Goal: Connect with others: Connect with other users

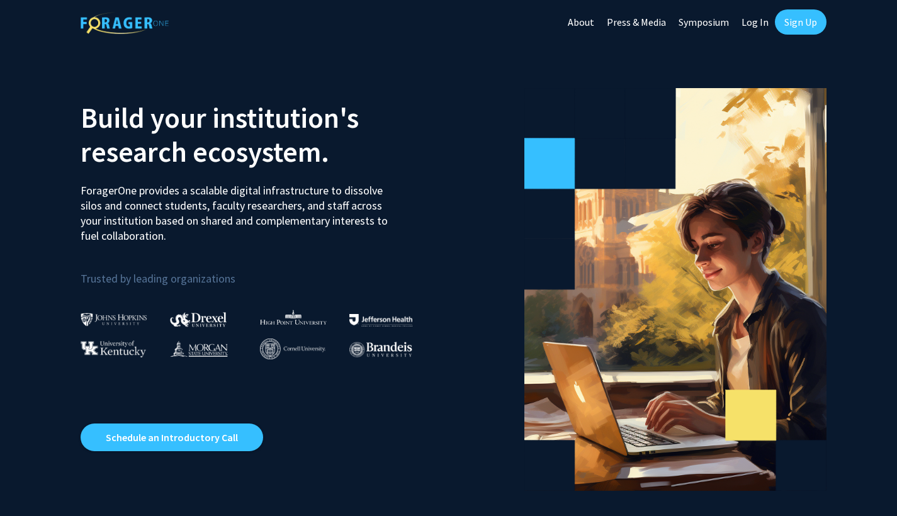
click at [120, 318] on img at bounding box center [114, 319] width 67 height 13
click at [127, 330] on div at bounding box center [126, 343] width 90 height 33
click at [764, 24] on link "Log In" at bounding box center [755, 22] width 40 height 44
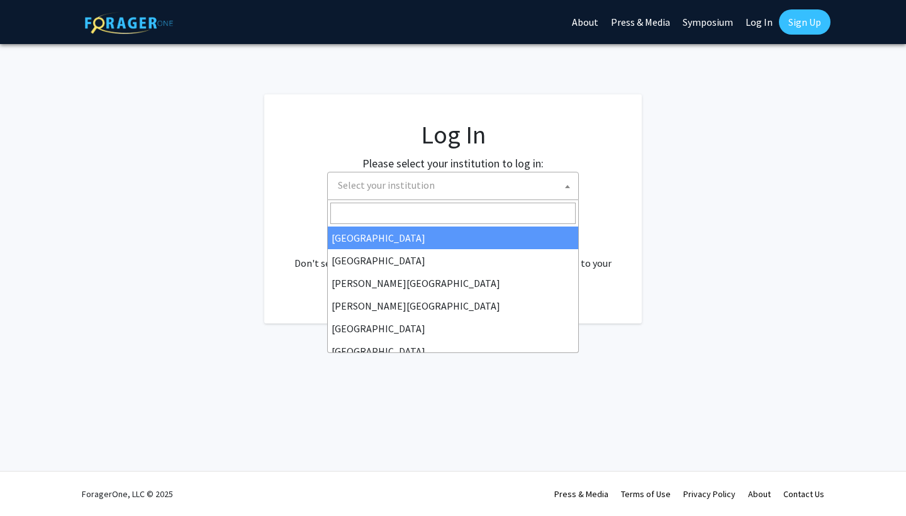
click at [490, 194] on span "Select your institution" at bounding box center [455, 185] width 245 height 26
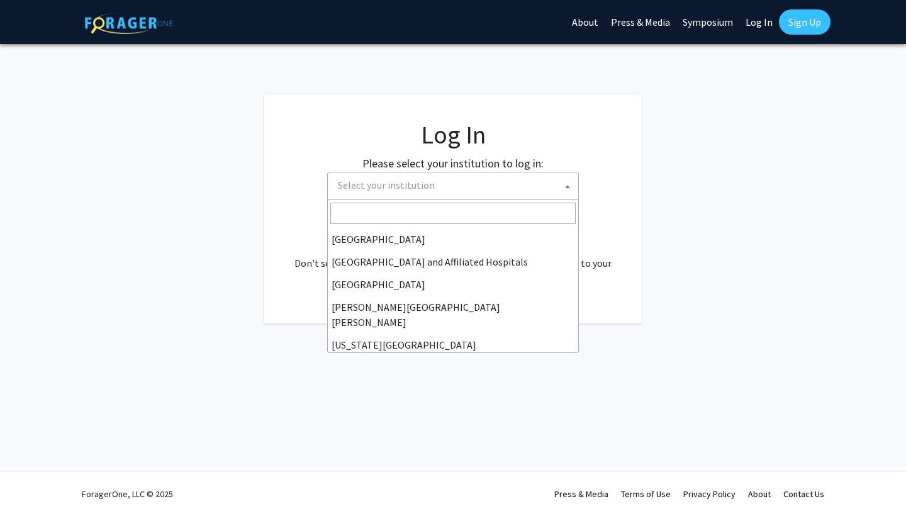
scroll to position [191, 0]
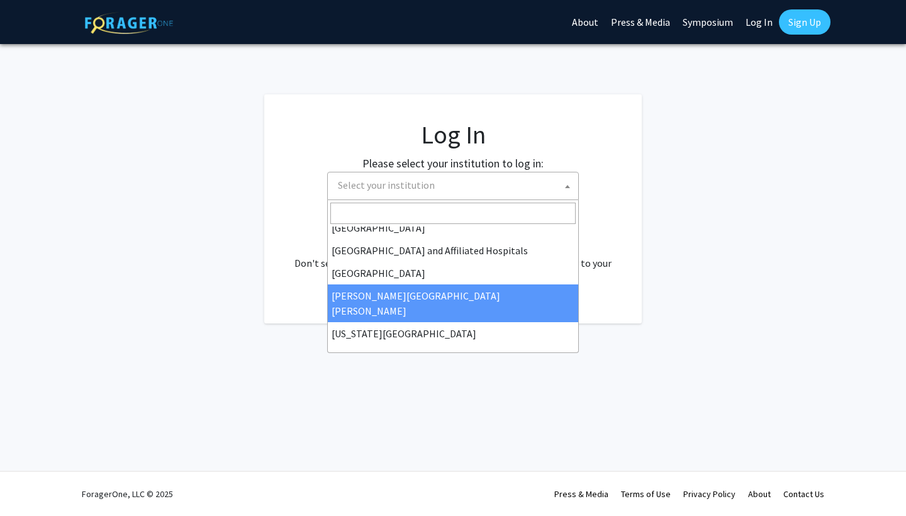
select select "1"
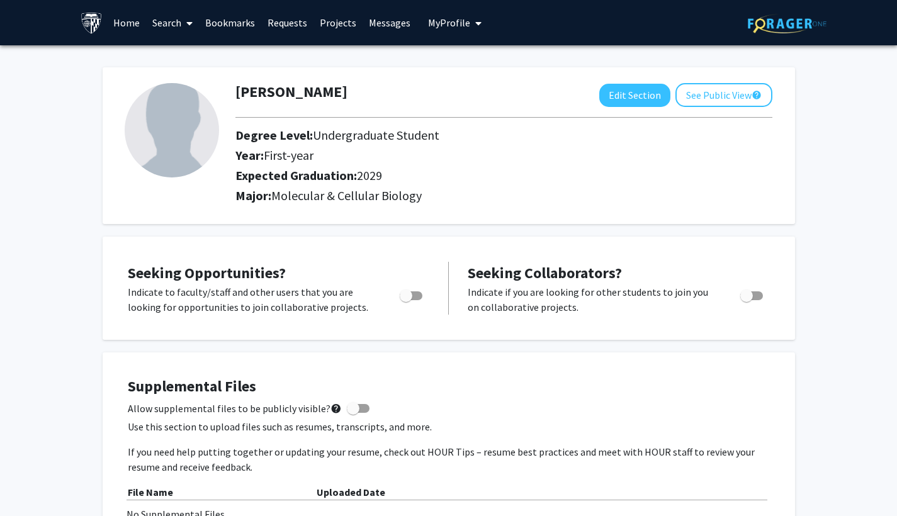
click at [134, 23] on link "Home" at bounding box center [126, 23] width 39 height 44
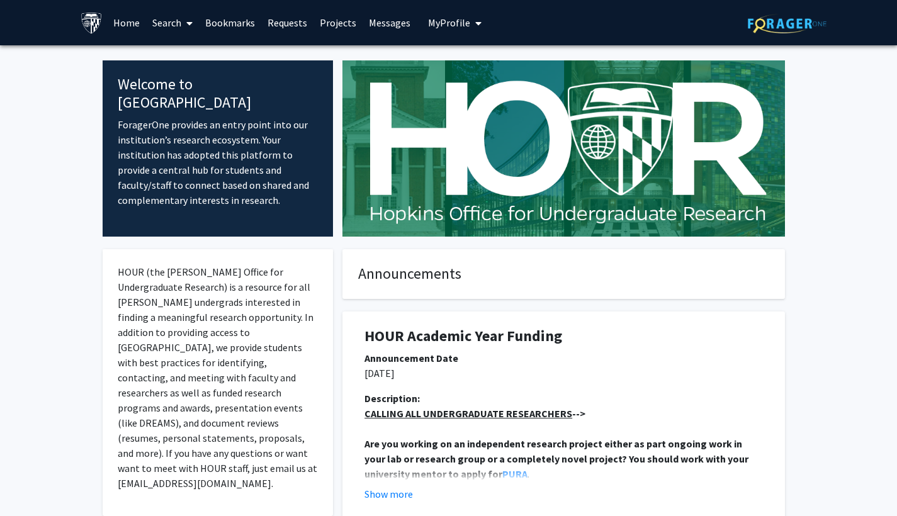
click at [180, 29] on link "Search" at bounding box center [172, 23] width 53 height 44
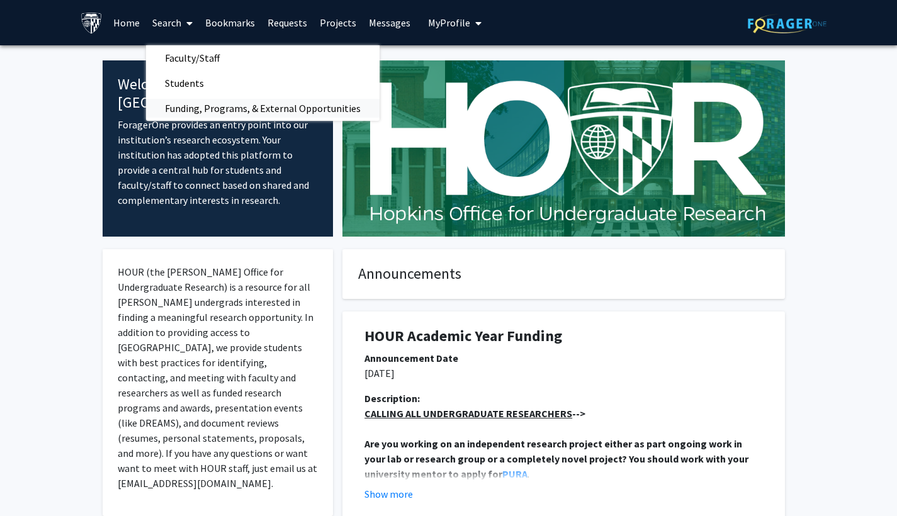
click at [247, 104] on span "Funding, Programs, & External Opportunities" at bounding box center [262, 108] width 233 height 25
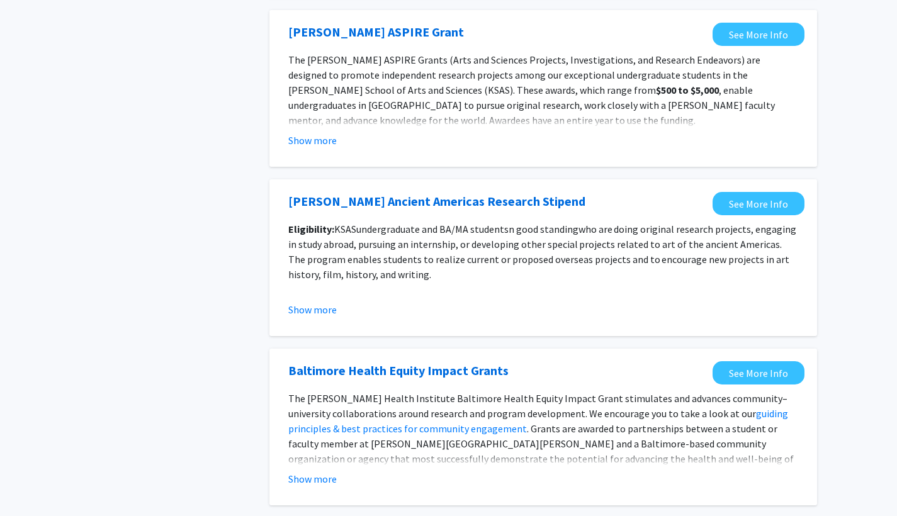
scroll to position [1325, 0]
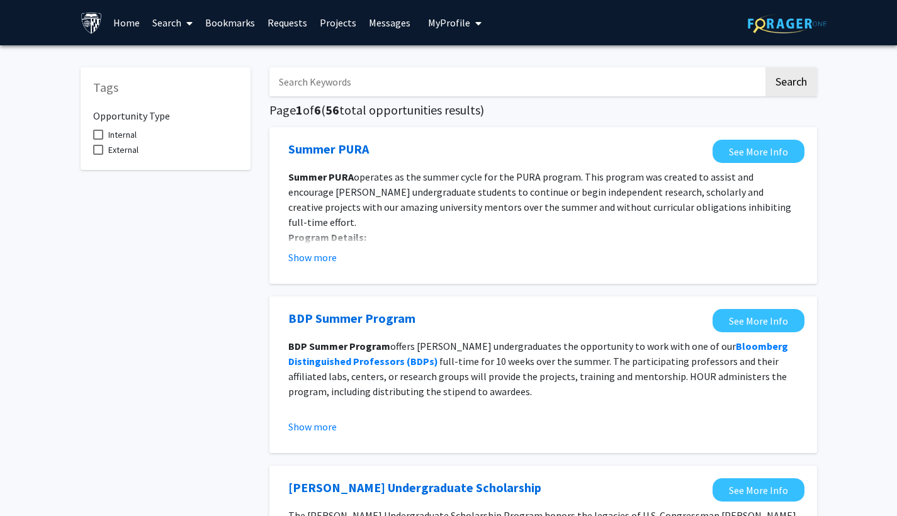
click at [470, 26] on span "My profile dropdown to access profile and logout" at bounding box center [475, 23] width 11 height 44
click at [481, 71] on span "View Profile" at bounding box center [506, 72] width 76 height 14
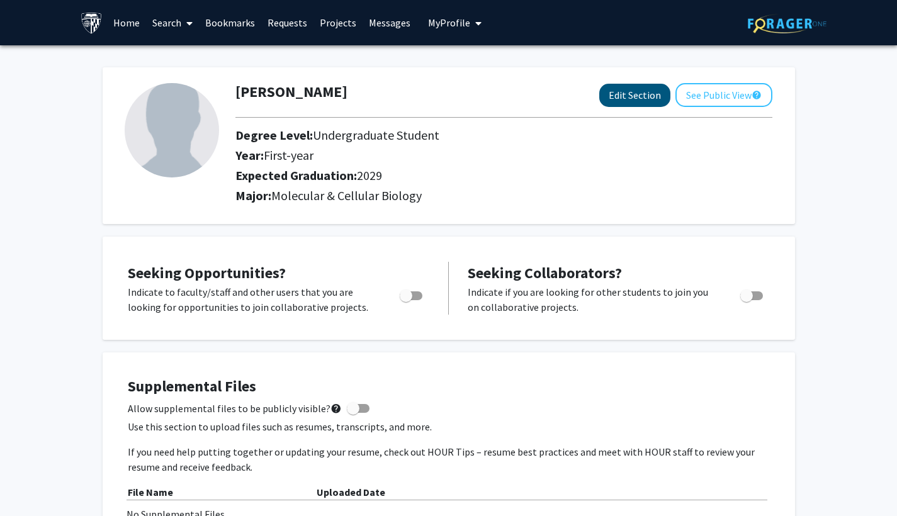
click at [634, 106] on button "Edit Section" at bounding box center [634, 95] width 71 height 23
select select "first-year"
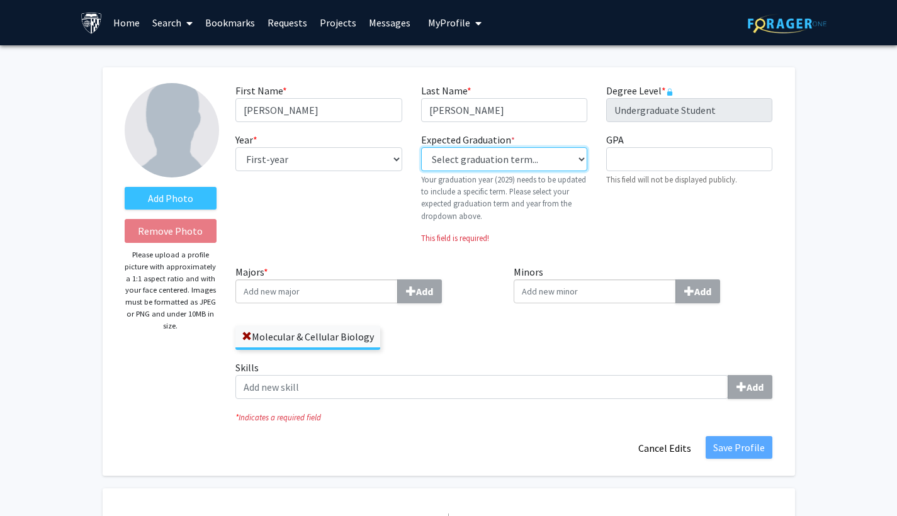
select select "46: spring_2029"
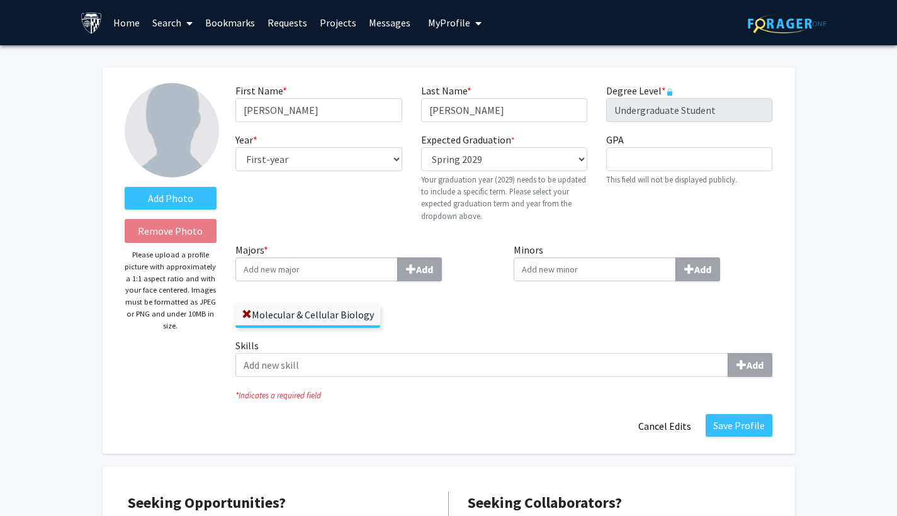
scroll to position [29, 0]
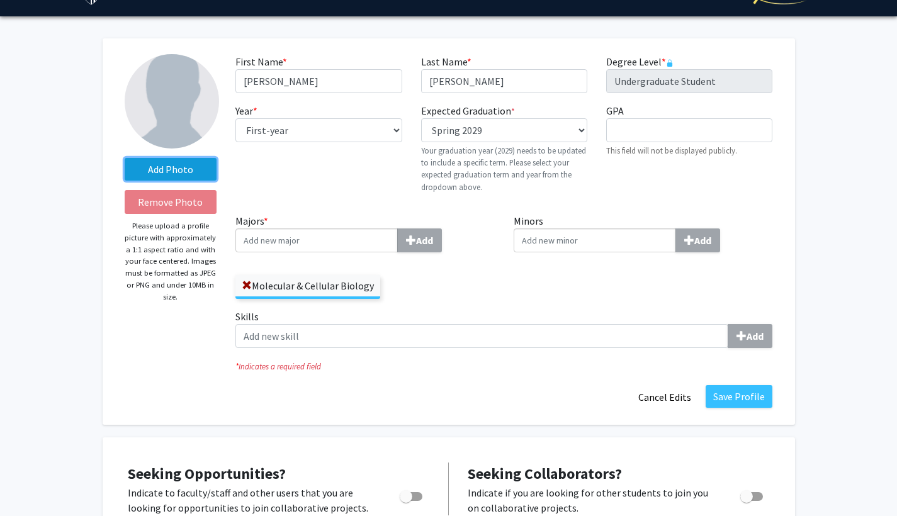
click at [188, 167] on label "Add Photo" at bounding box center [171, 169] width 92 height 23
click at [0, 0] on input "Add Photo" at bounding box center [0, 0] width 0 height 0
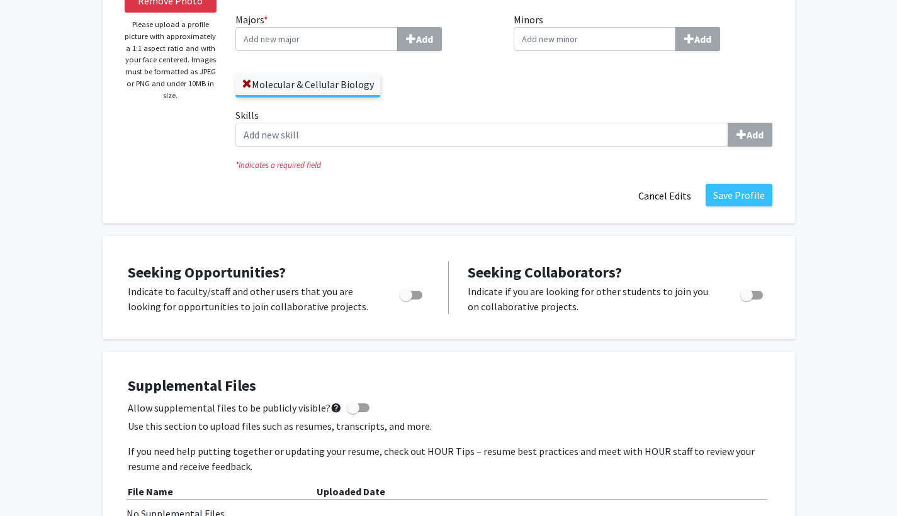
scroll to position [274, 0]
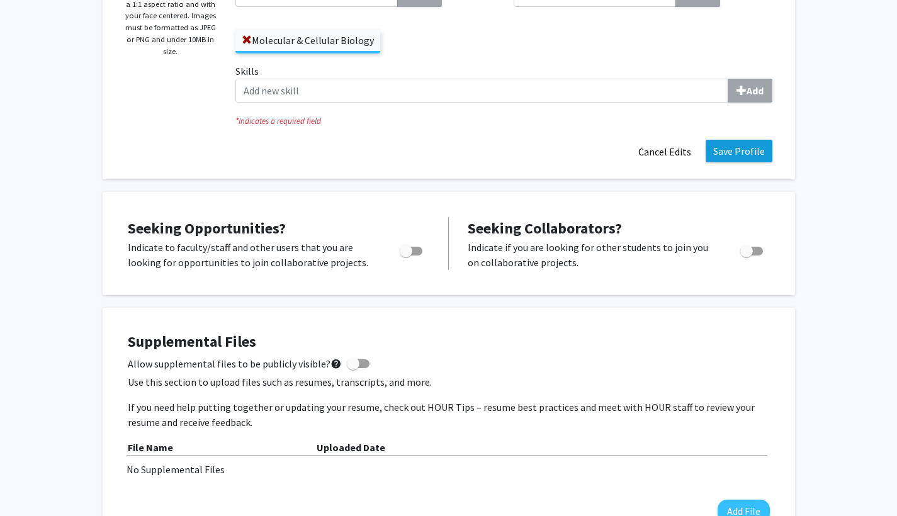
click at [738, 158] on button "Save Profile" at bounding box center [738, 151] width 67 height 23
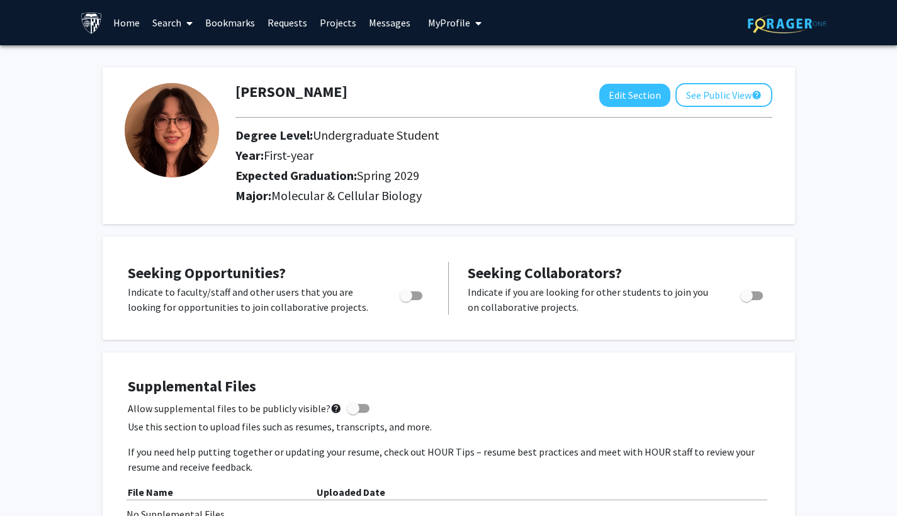
click at [412, 292] on span "Toggle" at bounding box center [406, 295] width 13 height 13
click at [406, 300] on input "Are you actively seeking opportunities?" at bounding box center [405, 300] width 1 height 1
checkbox input "true"
click at [752, 297] on span "Toggle" at bounding box center [746, 295] width 13 height 13
click at [746, 300] on input "Would you like to receive other student requests to work with you?" at bounding box center [746, 300] width 1 height 1
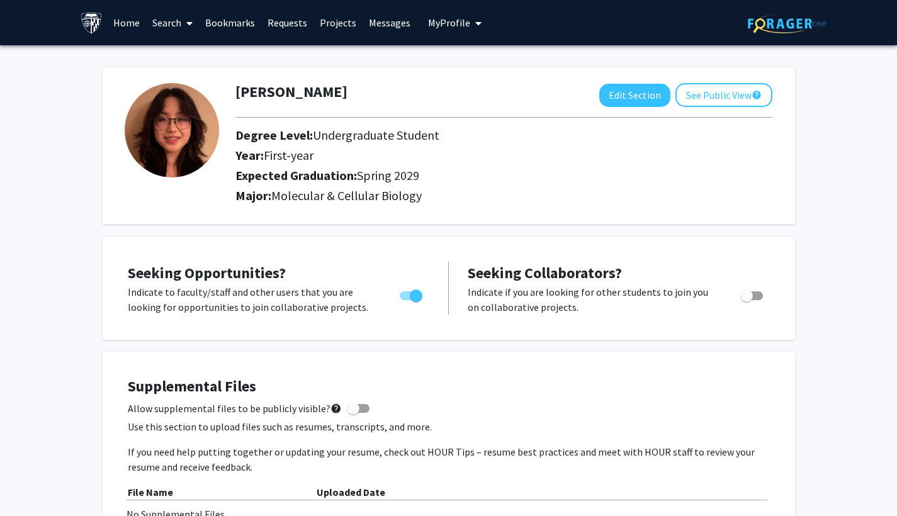
checkbox input "true"
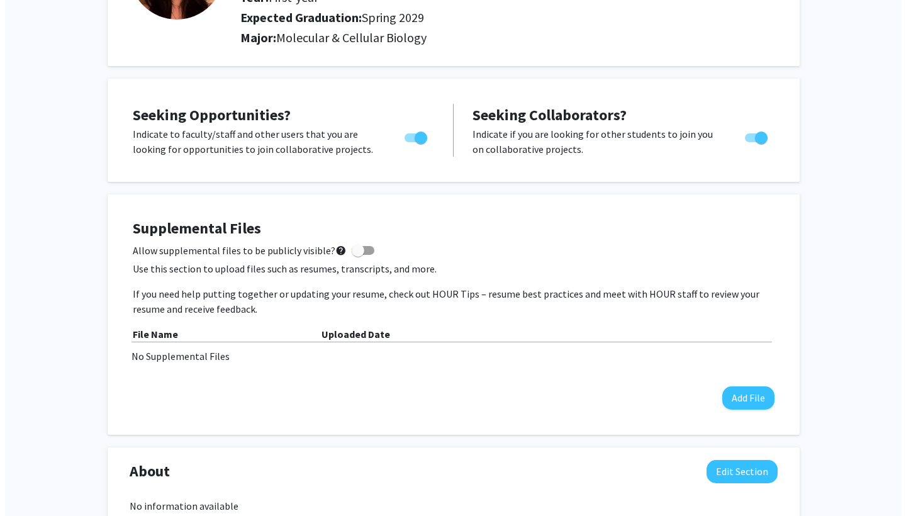
scroll to position [168, 0]
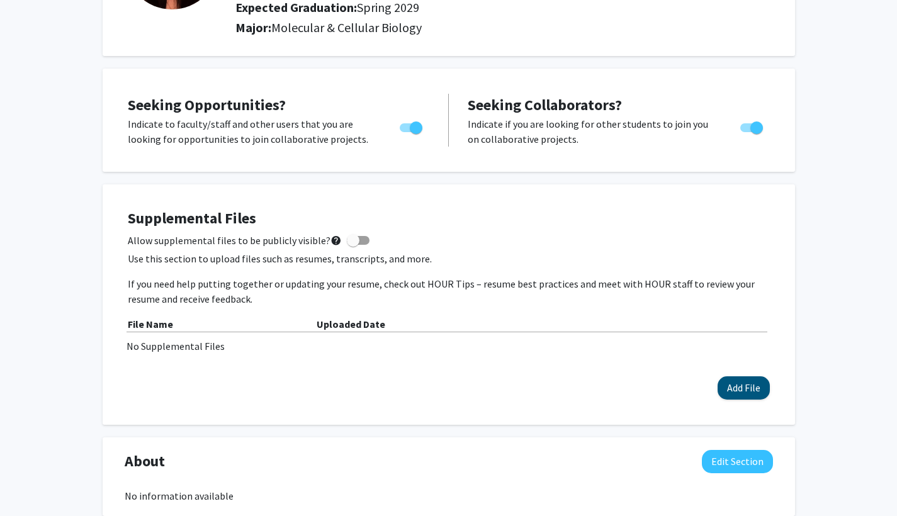
click at [725, 383] on button "Add File" at bounding box center [743, 387] width 52 height 23
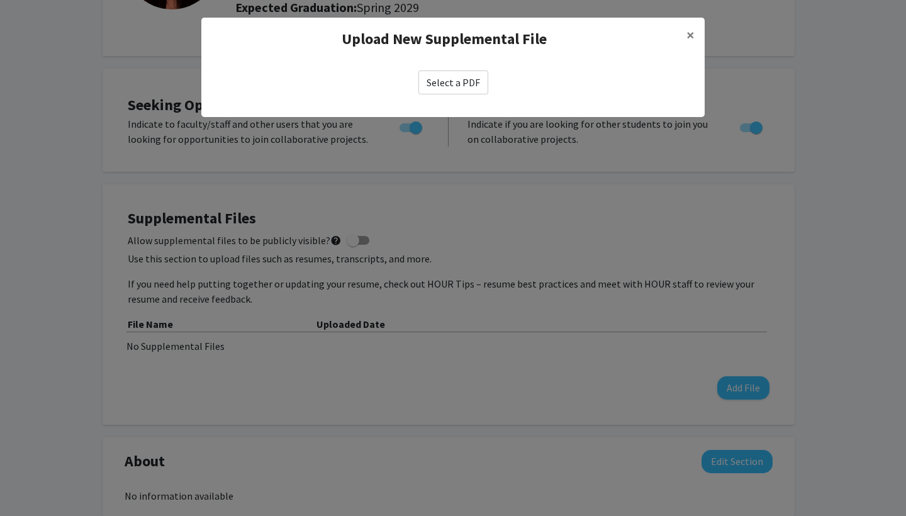
click at [442, 71] on label "Select a PDF" at bounding box center [453, 82] width 70 height 24
click at [0, 0] on input "Select a PDF" at bounding box center [0, 0] width 0 height 0
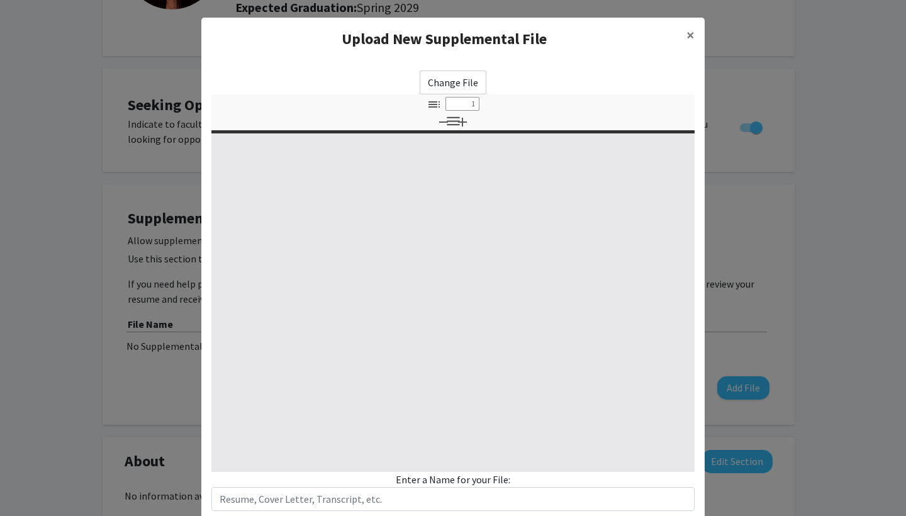
type input "0"
select select "custom"
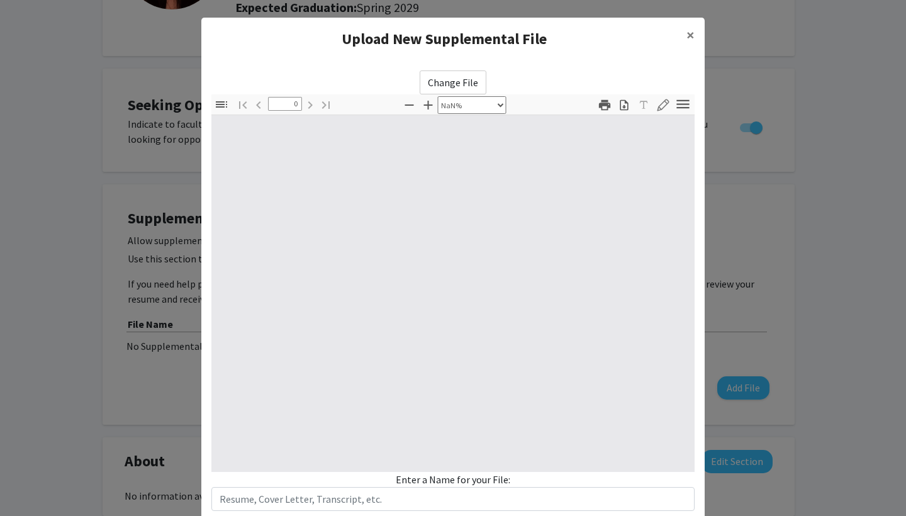
type input "1"
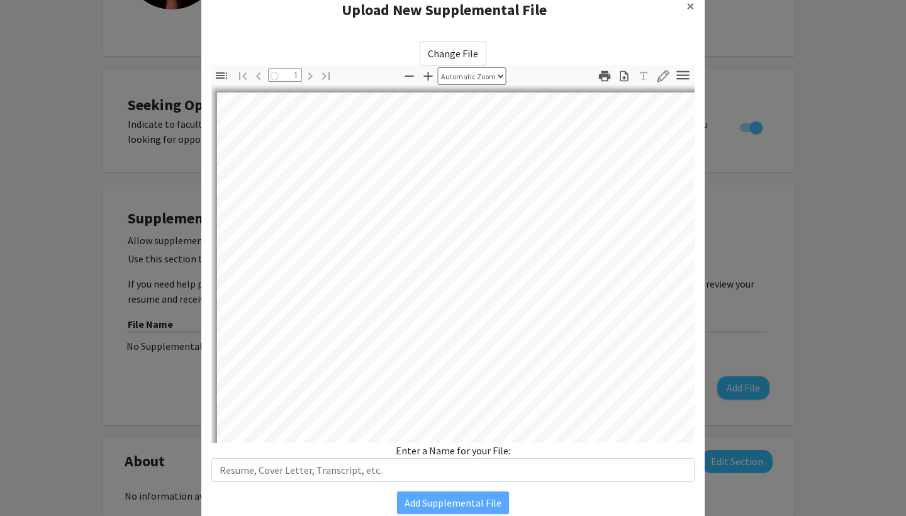
scroll to position [30, 0]
select select "auto"
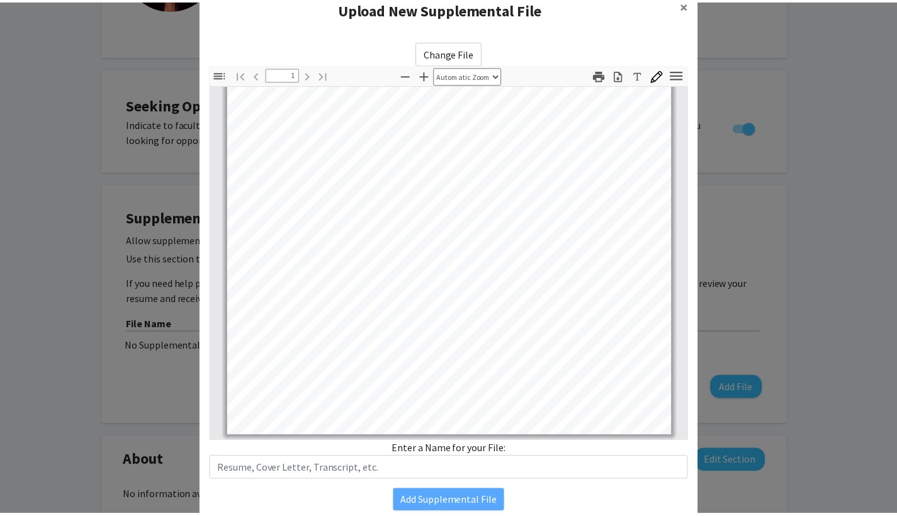
scroll to position [236, 0]
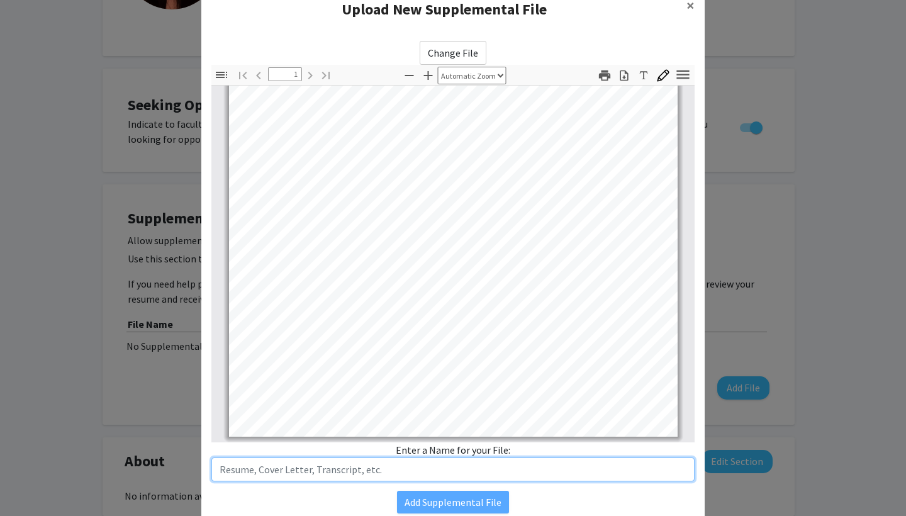
click at [319, 480] on input "text" at bounding box center [452, 469] width 483 height 24
type input "Resume!"
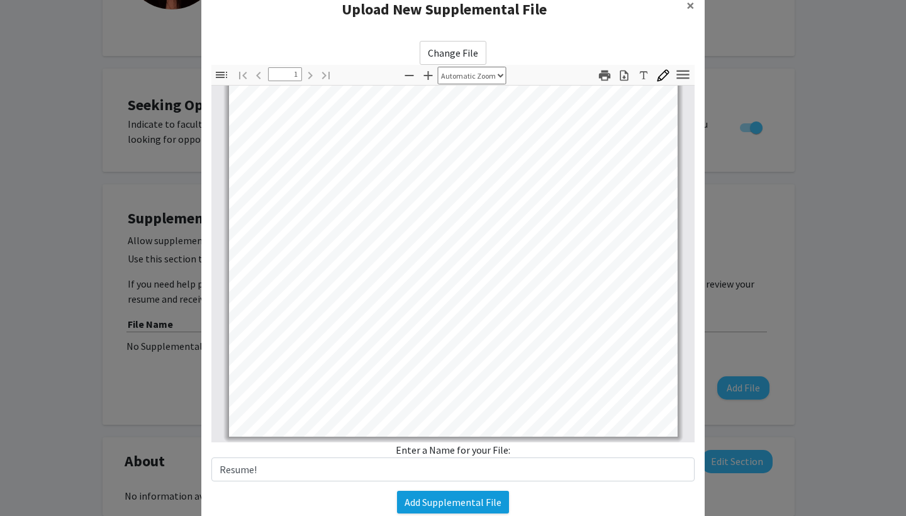
click at [464, 507] on button "Add Supplemental File" at bounding box center [453, 502] width 112 height 23
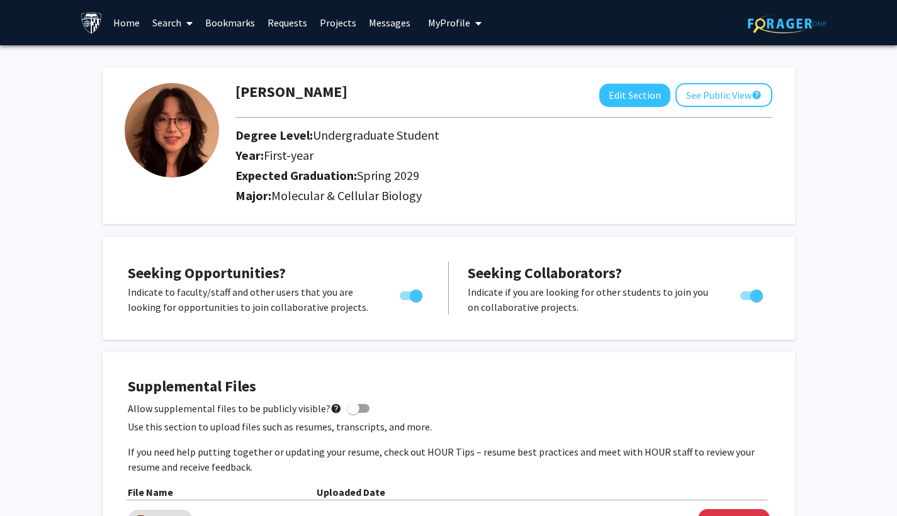
scroll to position [0, 0]
click at [746, 102] on button "See Public View help" at bounding box center [723, 95] width 97 height 24
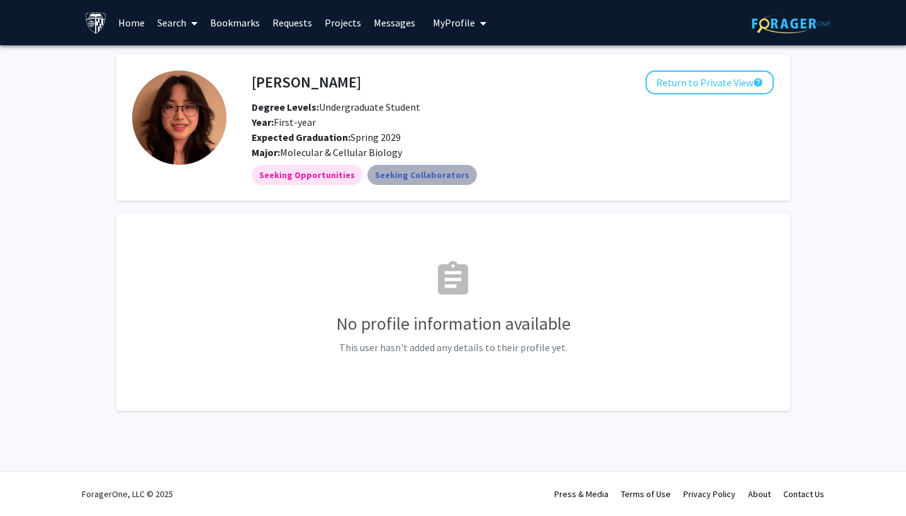
click at [417, 175] on mat-chip "Seeking Collaborators" at bounding box center [421, 175] width 109 height 20
click at [702, 81] on button "Return to Private View help" at bounding box center [710, 82] width 128 height 24
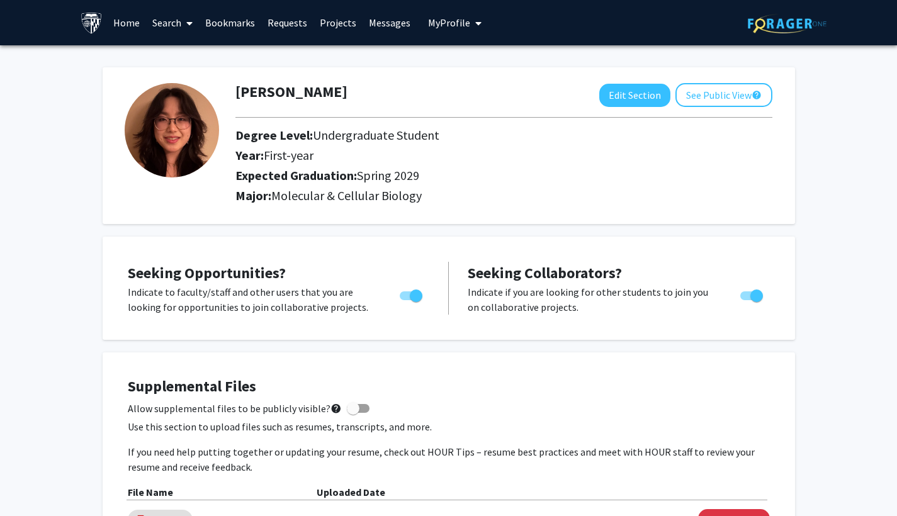
click at [753, 295] on span "Toggle" at bounding box center [756, 295] width 13 height 13
click at [746, 300] on input "Would you like to receive other student requests to work with you?" at bounding box center [746, 300] width 1 height 1
checkbox input "false"
click at [732, 94] on button "See Public View help" at bounding box center [723, 95] width 97 height 24
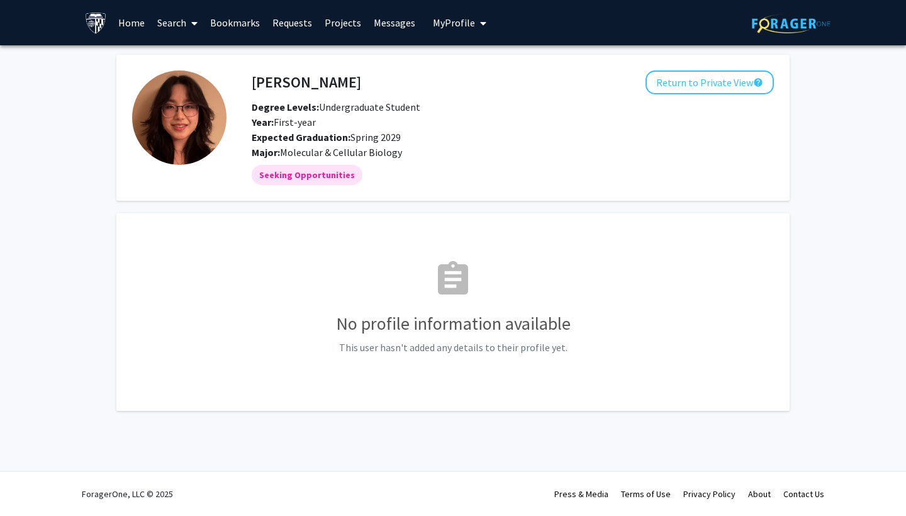
click at [453, 28] on span "My Profile" at bounding box center [454, 22] width 42 height 13
click at [279, 25] on link "Requests" at bounding box center [292, 23] width 52 height 44
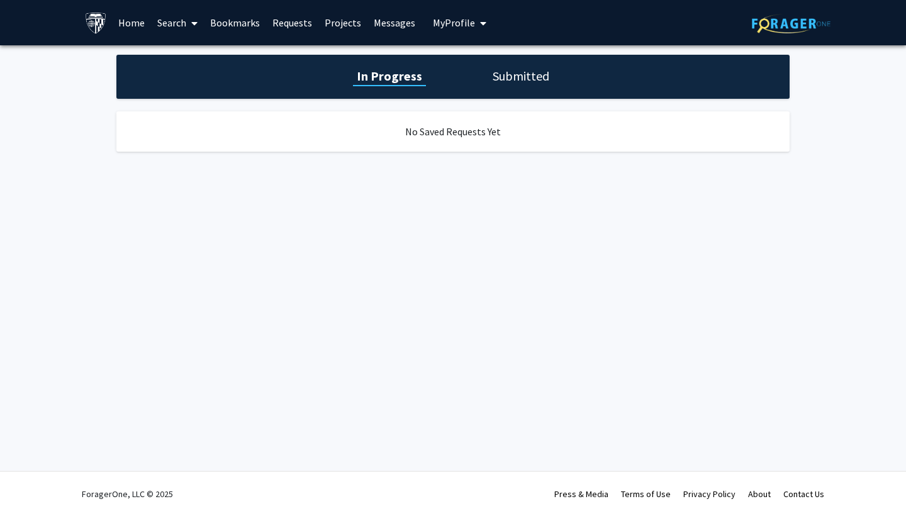
click at [237, 14] on link "Bookmarks" at bounding box center [235, 23] width 62 height 44
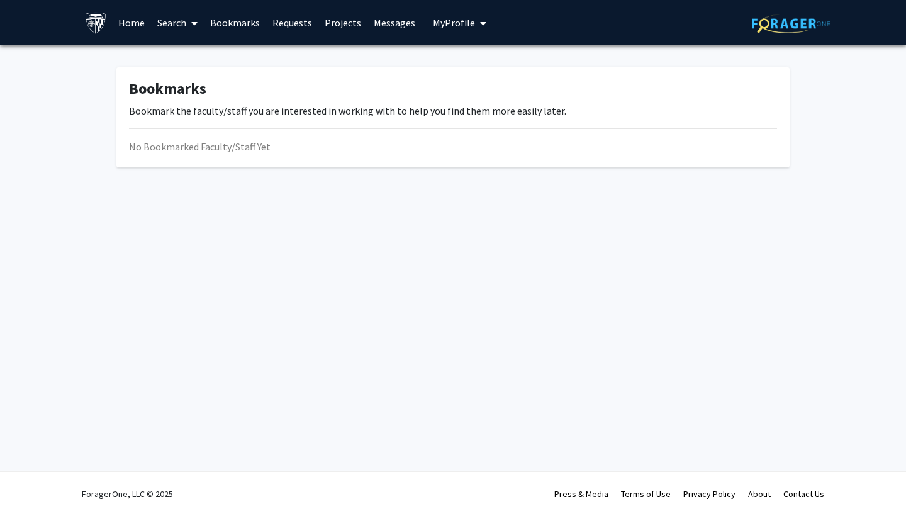
click at [195, 20] on icon at bounding box center [194, 23] width 6 height 10
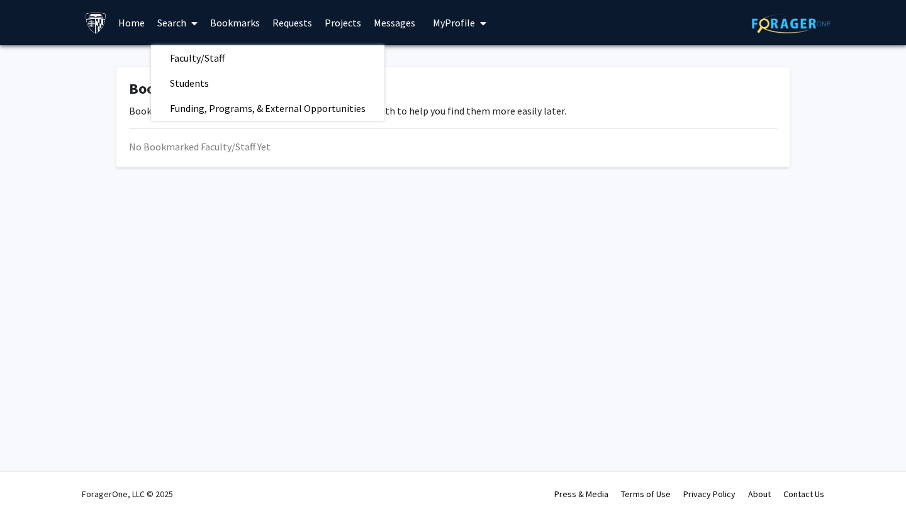
click at [180, 300] on div "Skip navigation Home Search Faculty/Staff Students Funding, Programs, & Externa…" at bounding box center [453, 258] width 906 height 516
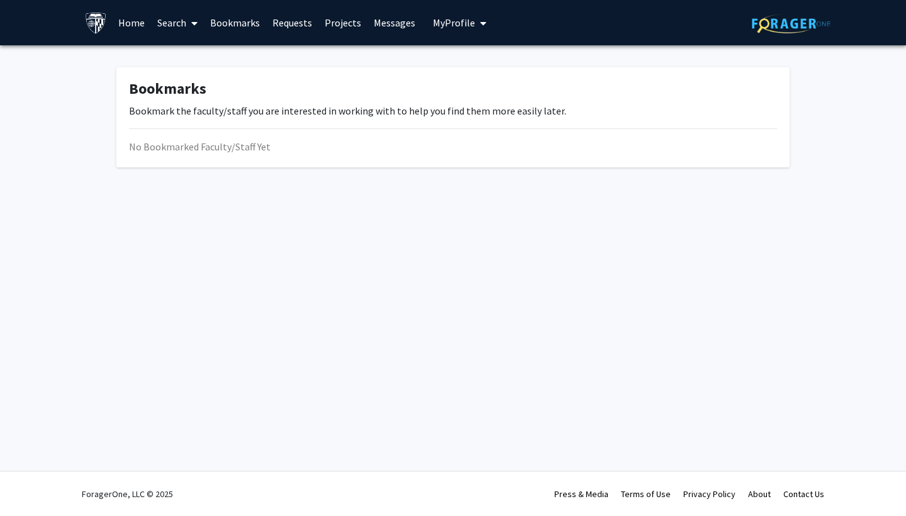
click at [182, 20] on link "Search" at bounding box center [177, 23] width 53 height 44
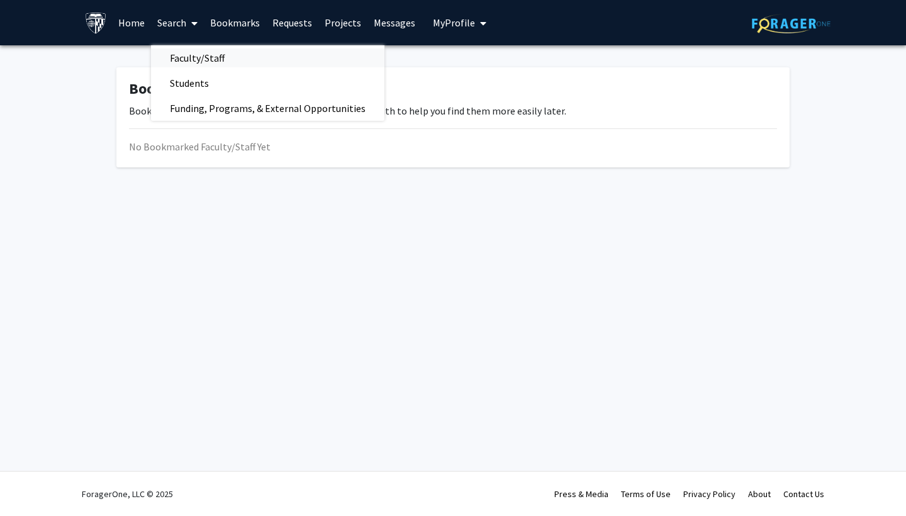
click at [184, 56] on span "Faculty/Staff" at bounding box center [197, 57] width 92 height 25
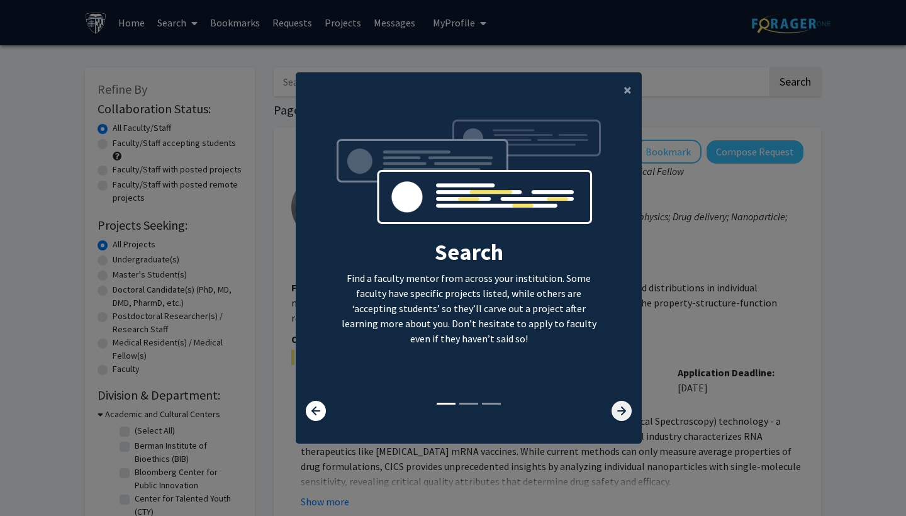
click at [612, 420] on icon at bounding box center [622, 411] width 20 height 20
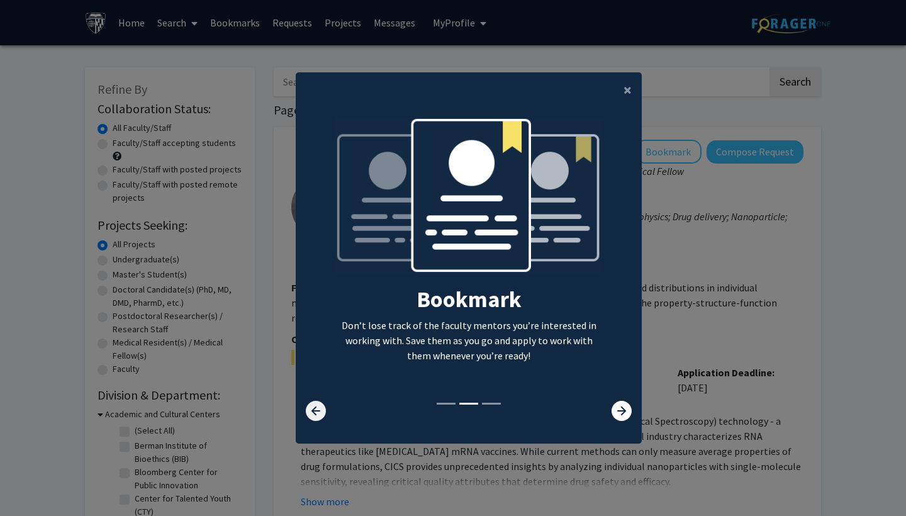
click at [308, 414] on icon at bounding box center [316, 411] width 20 height 20
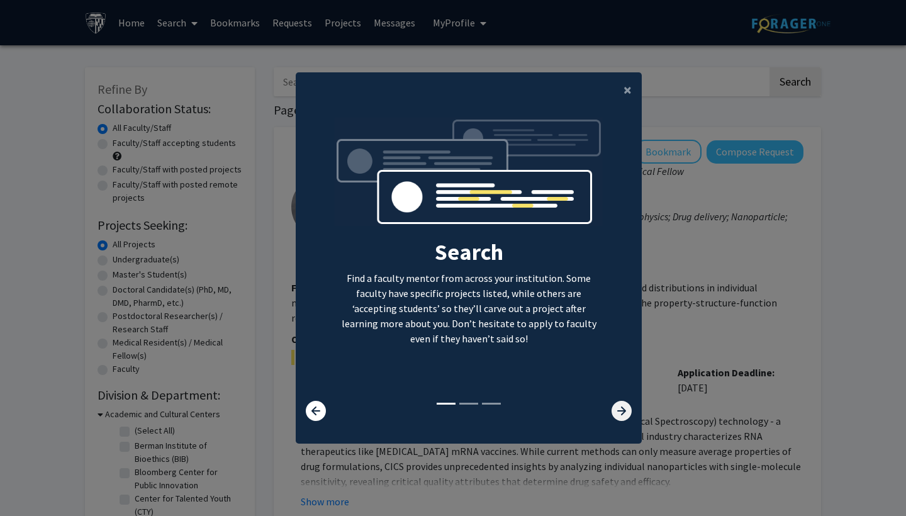
click at [613, 417] on icon at bounding box center [622, 411] width 20 height 20
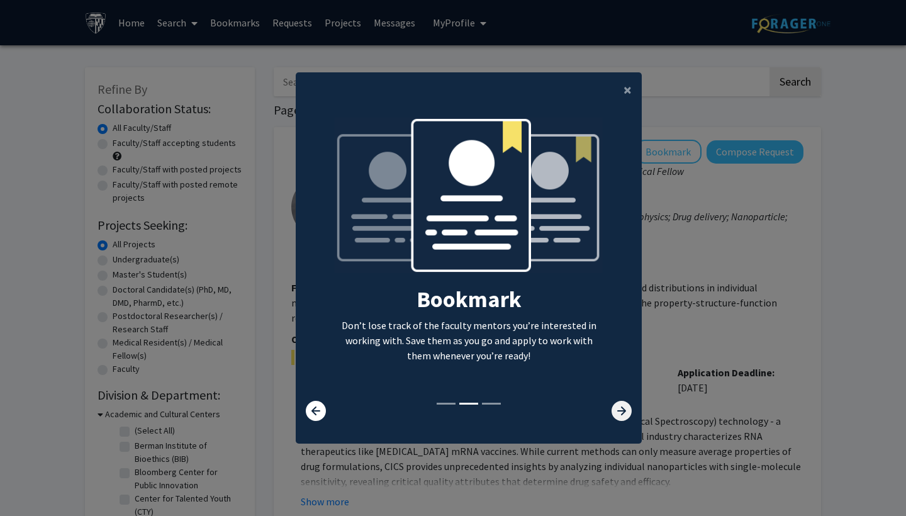
click at [613, 417] on icon at bounding box center [622, 411] width 20 height 20
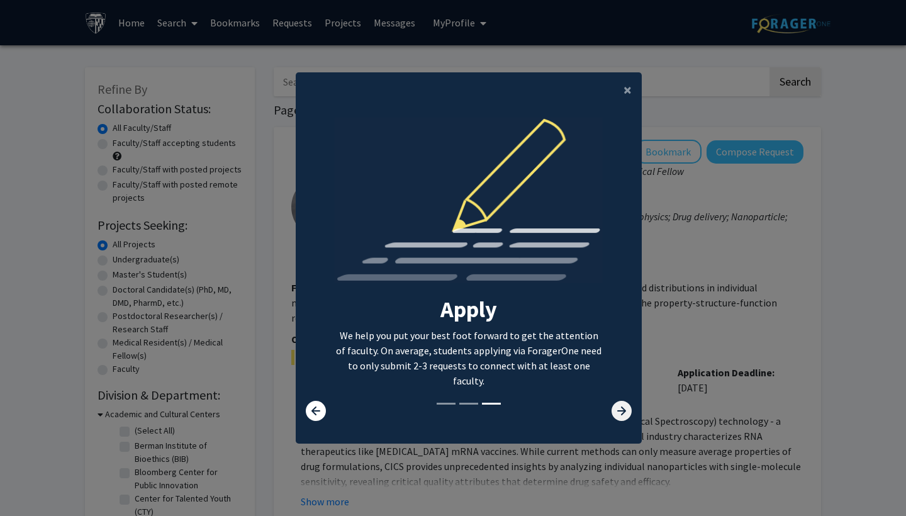
click at [613, 417] on icon at bounding box center [622, 411] width 20 height 20
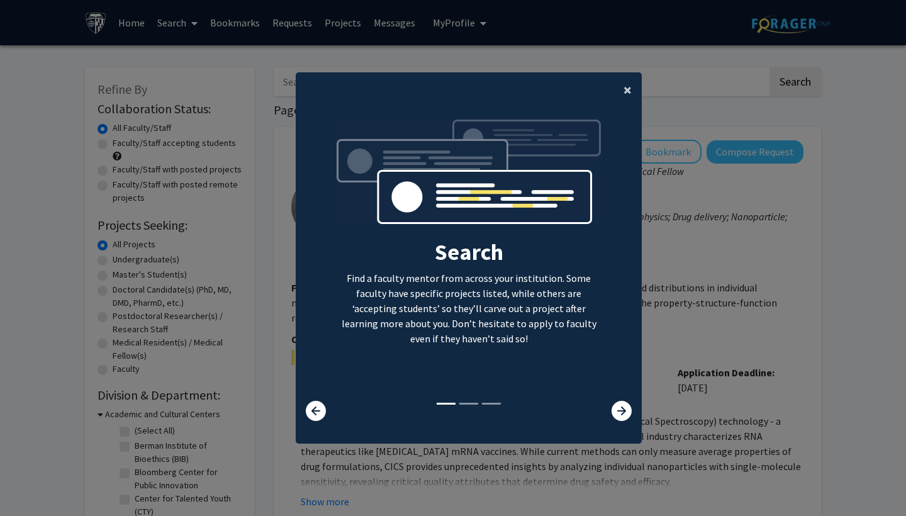
click at [624, 83] on span "×" at bounding box center [628, 90] width 8 height 20
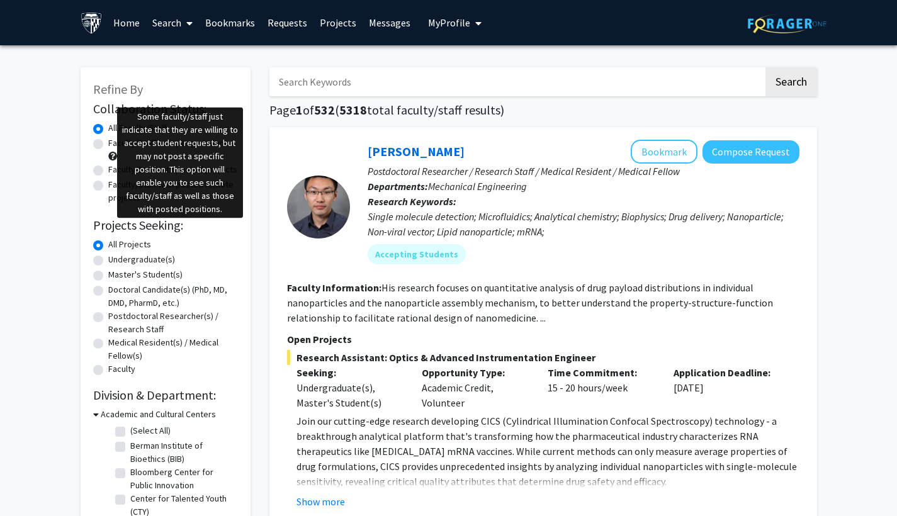
click at [111, 158] on span at bounding box center [112, 156] width 9 height 9
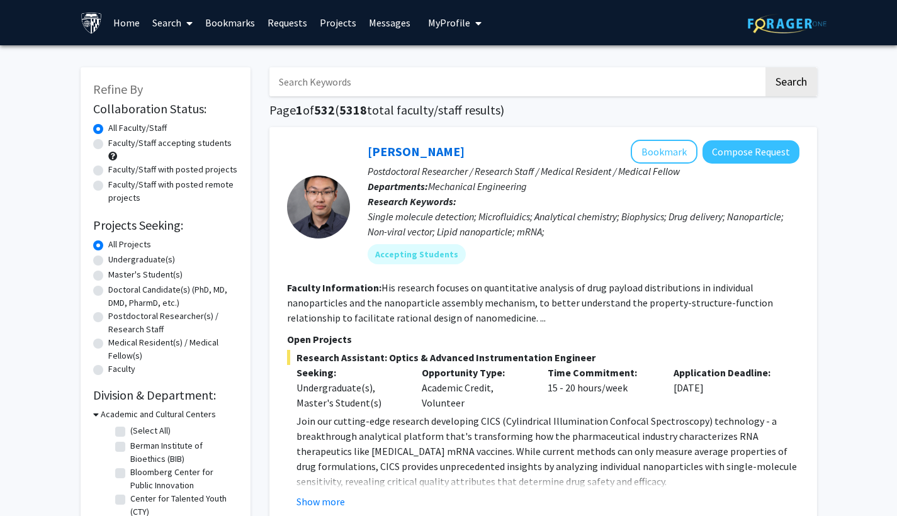
click at [108, 261] on label "Undergraduate(s)" at bounding box center [141, 259] width 67 height 13
click at [108, 261] on input "Undergraduate(s)" at bounding box center [112, 257] width 8 height 8
radio input "true"
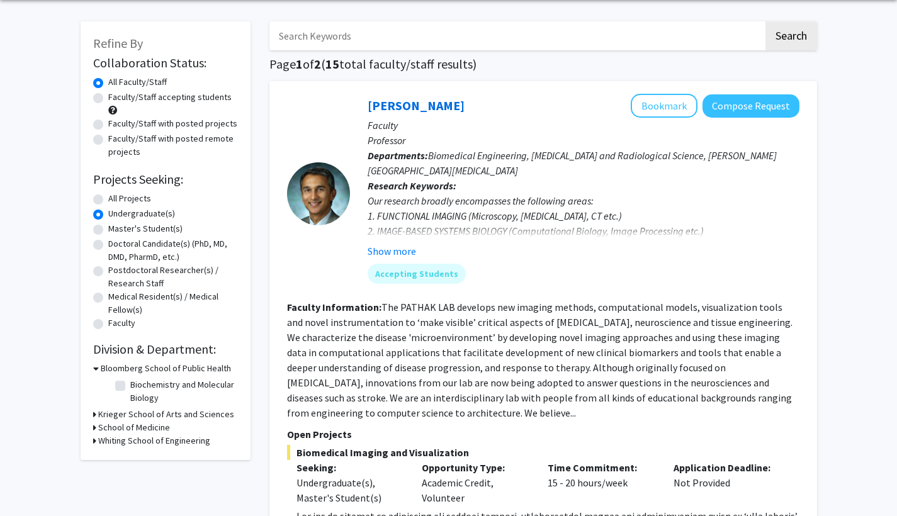
scroll to position [52, 0]
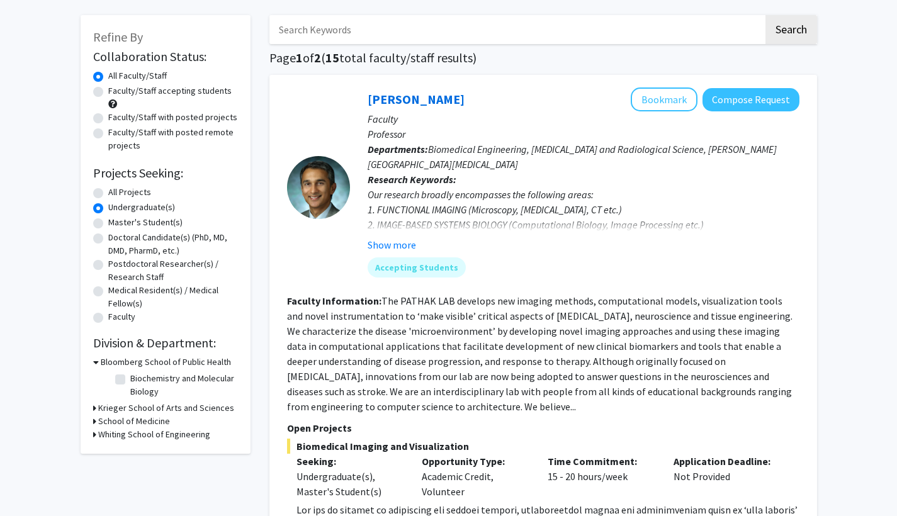
click at [93, 410] on icon at bounding box center [94, 407] width 3 height 13
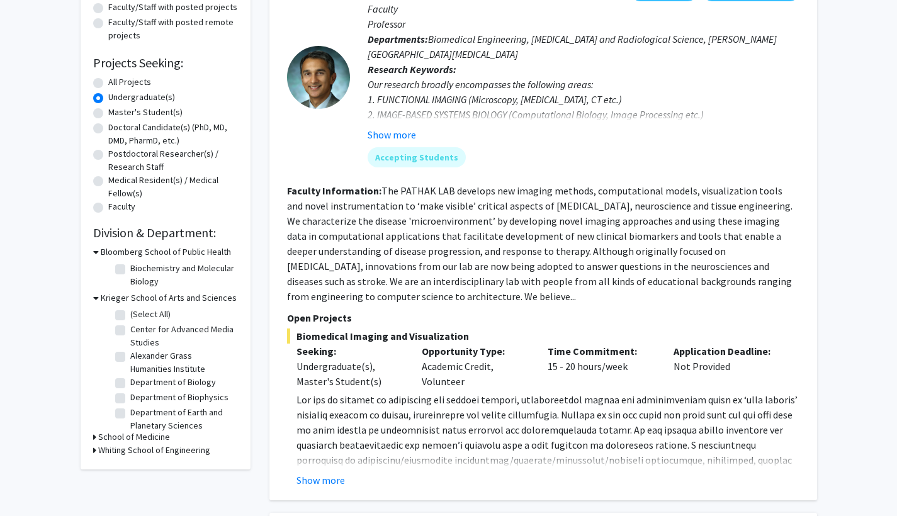
scroll to position [170, 0]
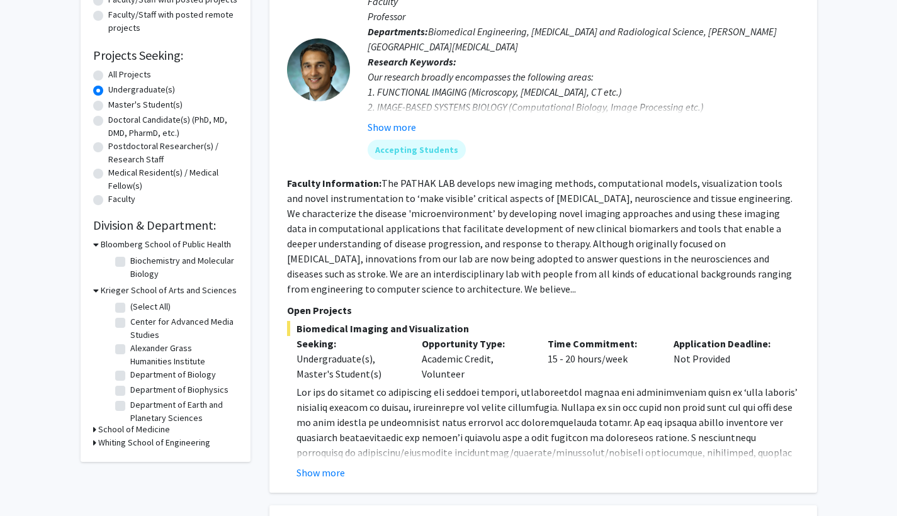
click at [130, 380] on label "Department of Biology" at bounding box center [173, 374] width 86 height 13
click at [130, 376] on input "Department of Biology" at bounding box center [134, 372] width 8 height 8
checkbox input "true"
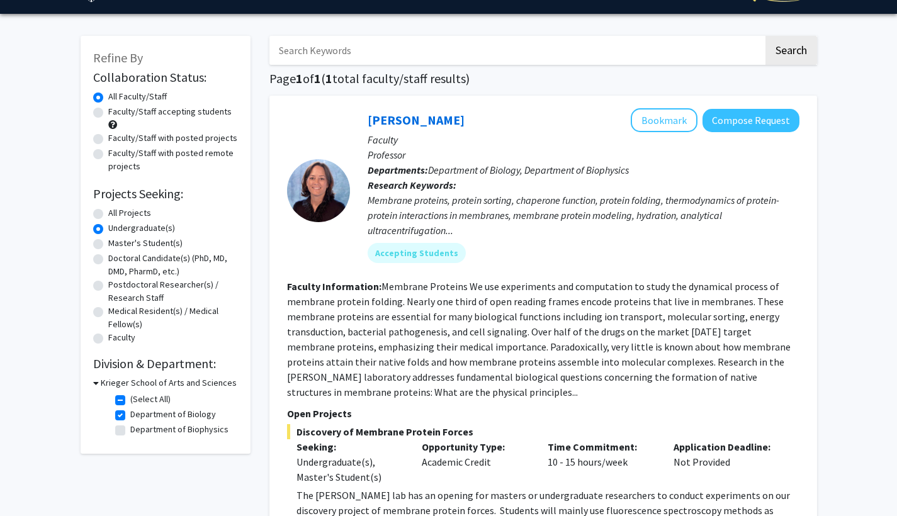
scroll to position [35, 0]
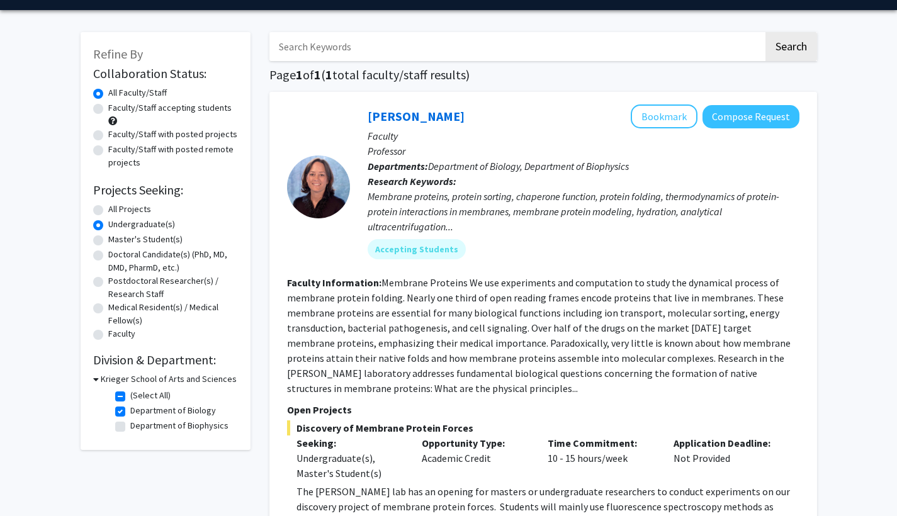
click at [97, 379] on icon at bounding box center [96, 378] width 6 height 13
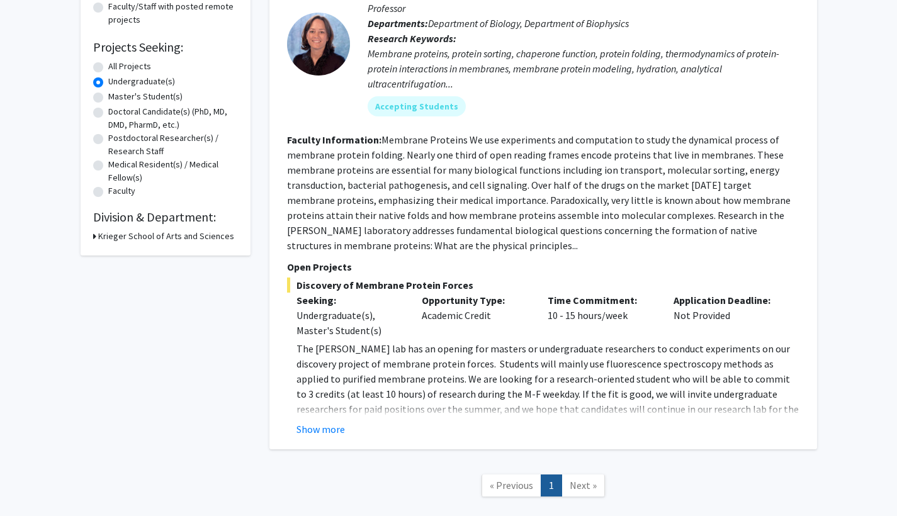
scroll to position [179, 0]
click at [581, 484] on span "Next »" at bounding box center [582, 484] width 27 height 13
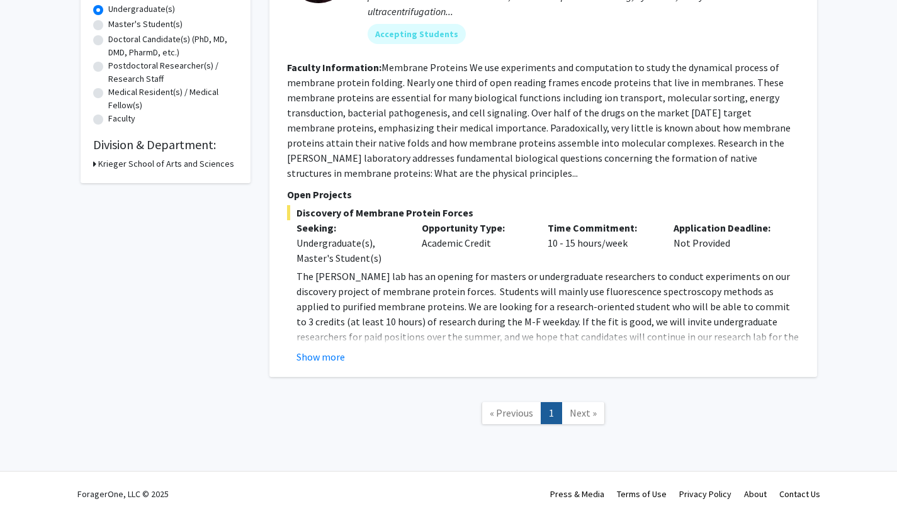
click at [578, 414] on span "Next »" at bounding box center [582, 412] width 27 height 13
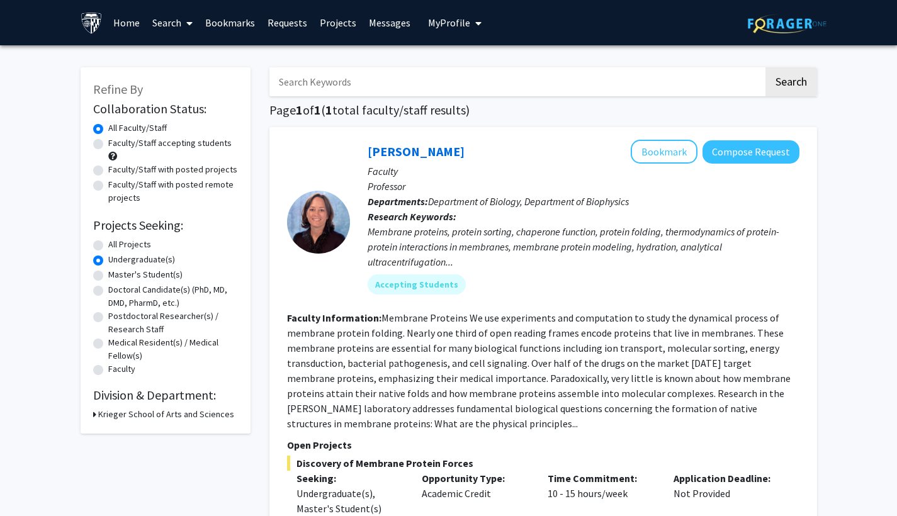
scroll to position [0, 0]
click at [101, 417] on h3 "Krieger School of Arts and Sciences" at bounding box center [166, 414] width 136 height 13
click at [130, 434] on label "(Select All)" at bounding box center [150, 430] width 40 height 13
click at [130, 432] on input "(Select All)" at bounding box center [134, 428] width 8 height 8
checkbox input "false"
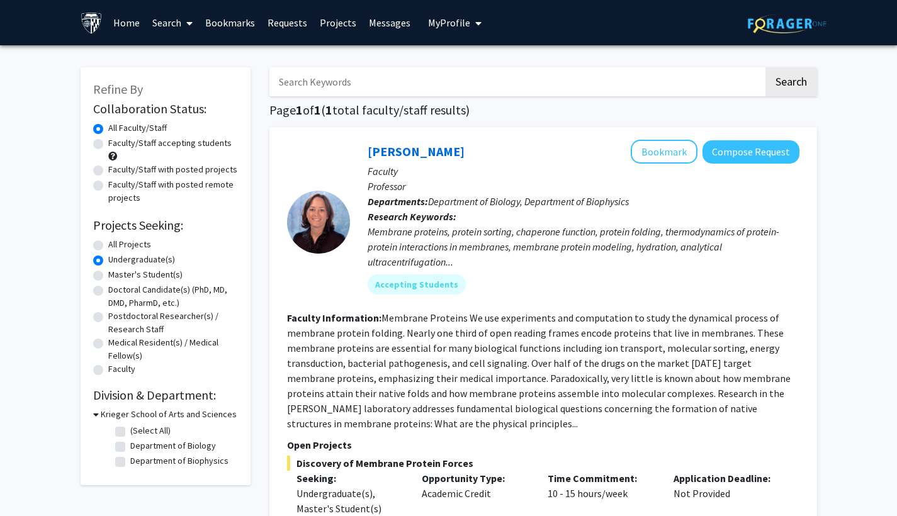
checkbox input "false"
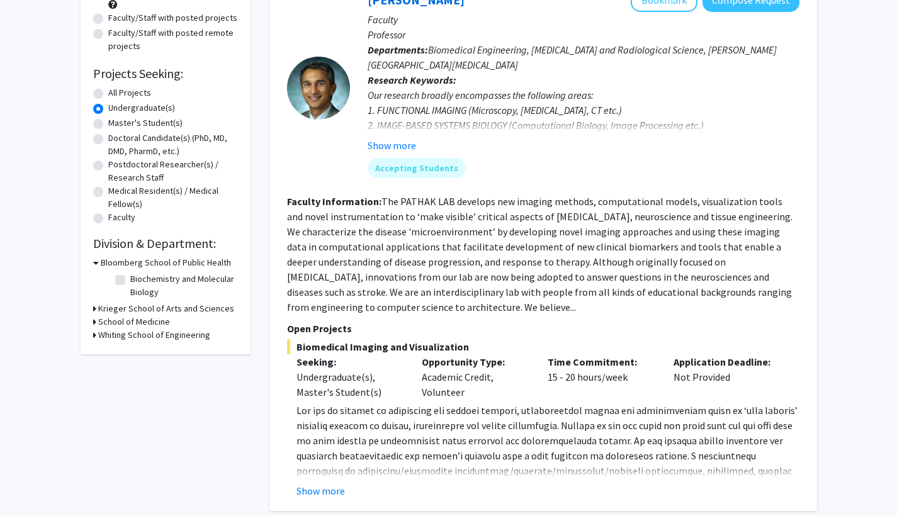
scroll to position [155, 0]
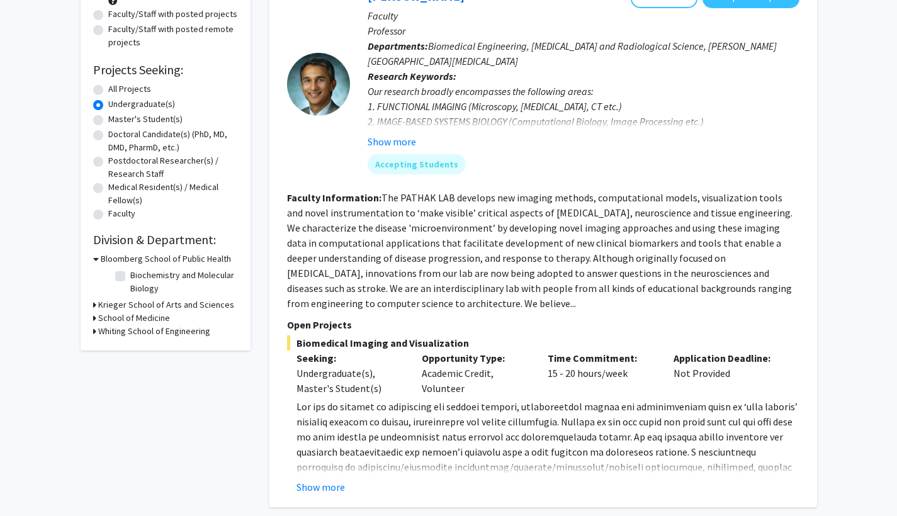
click at [128, 335] on h3 "Whiting School of Engineering" at bounding box center [154, 331] width 112 height 13
click at [128, 334] on h3 "Whiting School of Engineering" at bounding box center [154, 331] width 112 height 13
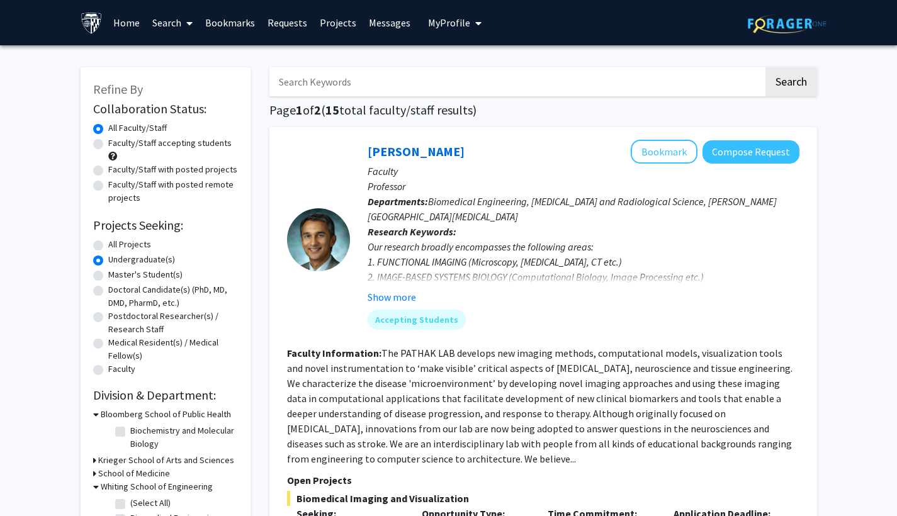
scroll to position [0, 0]
click at [157, 144] on label "Faculty/Staff accepting students" at bounding box center [169, 143] width 123 height 13
click at [116, 144] on input "Faculty/Staff accepting students" at bounding box center [112, 141] width 8 height 8
radio input "true"
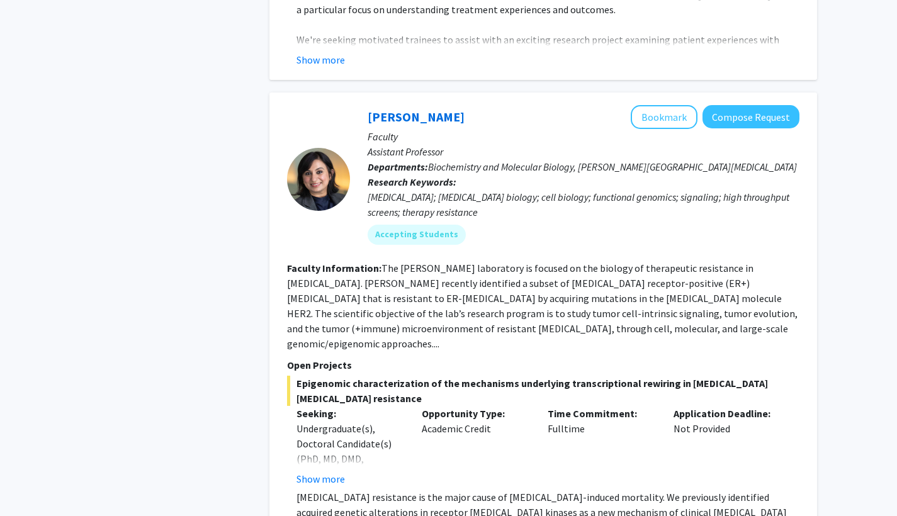
scroll to position [2110, 0]
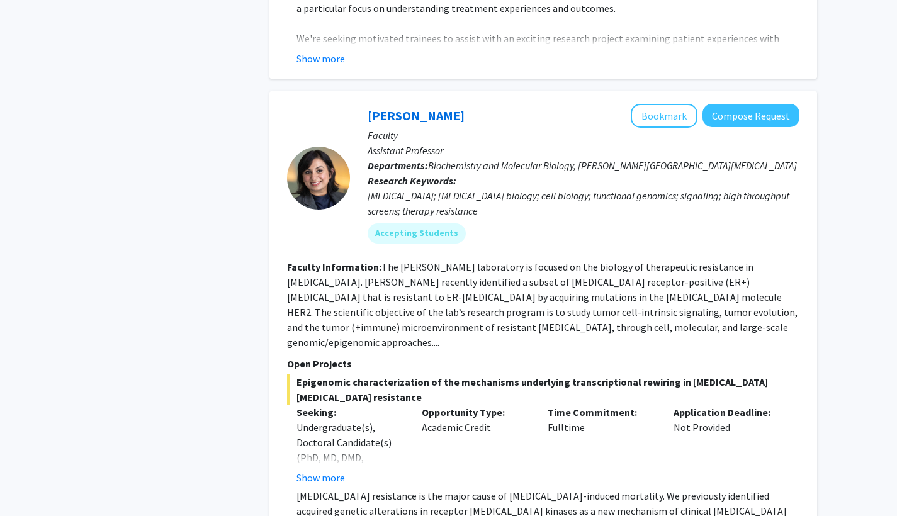
click at [778, 91] on div "Utthara Nayar Bookmark Compose Request Faculty Assistant Professor Departments:…" at bounding box center [542, 333] width 547 height 485
click at [739, 104] on button "Compose Request" at bounding box center [750, 115] width 97 height 23
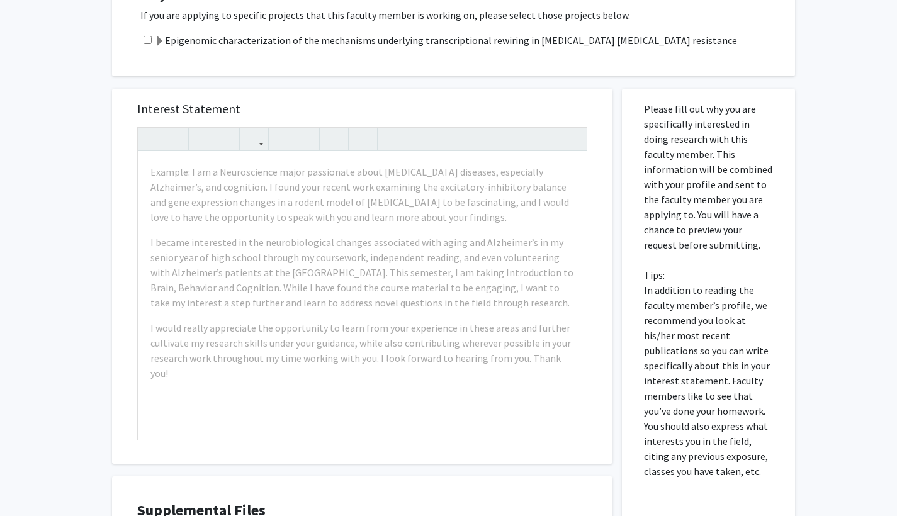
scroll to position [412, 0]
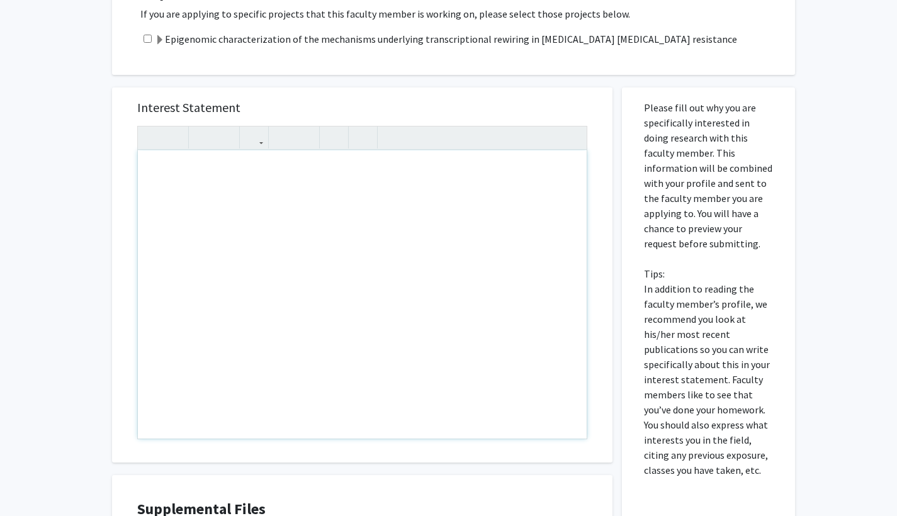
drag, startPoint x: 456, startPoint y: 277, endPoint x: 457, endPoint y: 288, distance: 10.8
click at [101, 275] on div "All Requests Request for Utthara Nayar Request for Utthara Nayar Departments: B…" at bounding box center [448, 163] width 897 height 1060
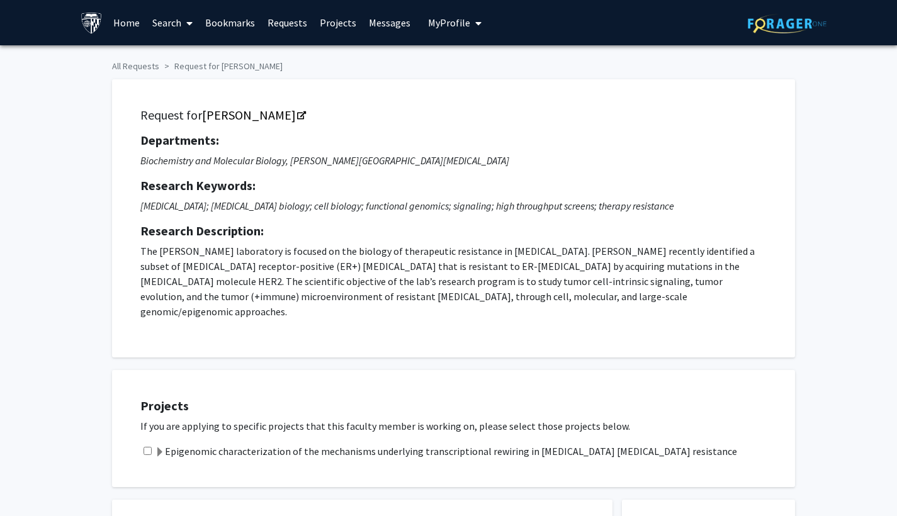
scroll to position [0, 0]
